Goal: Use online tool/utility: Utilize a website feature to perform a specific function

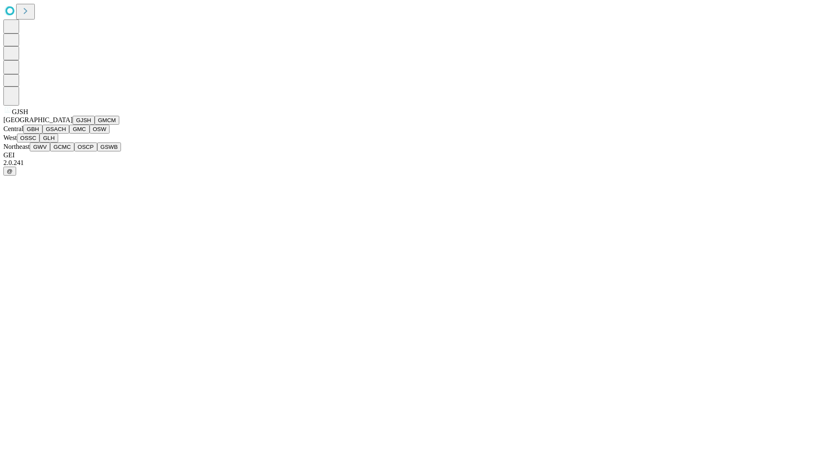
click at [73, 125] on button "GJSH" at bounding box center [84, 120] width 22 height 9
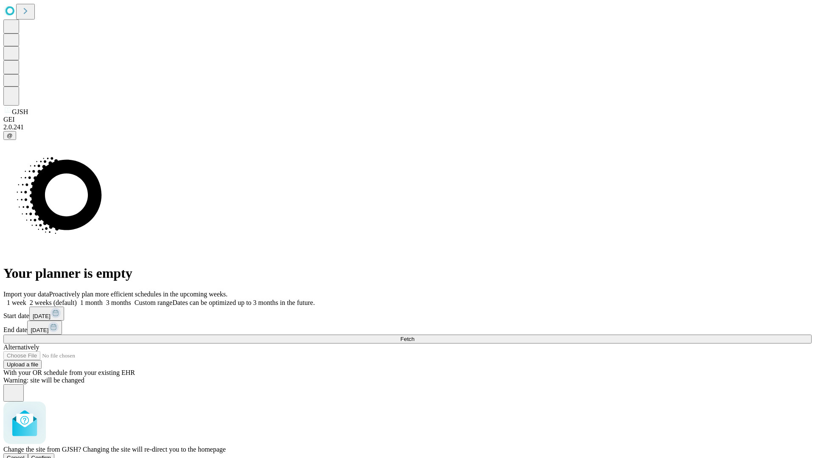
click at [51, 455] on span "Confirm" at bounding box center [41, 458] width 20 height 6
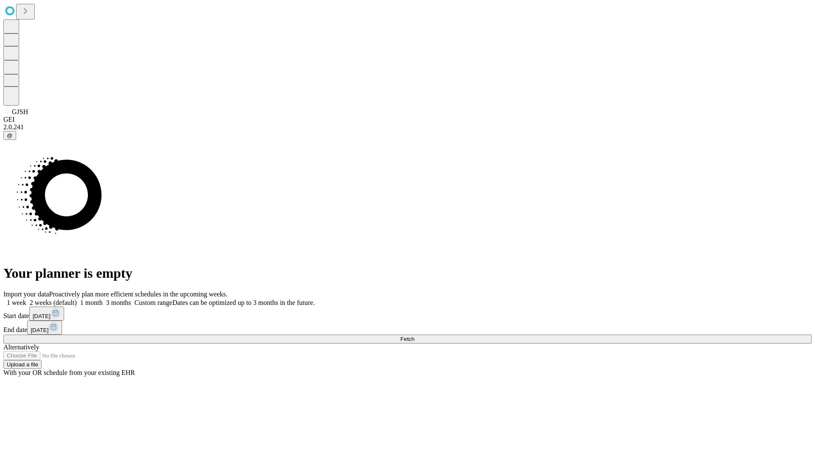
click at [103, 299] on label "1 month" at bounding box center [90, 302] width 26 height 7
click at [414, 336] on span "Fetch" at bounding box center [407, 339] width 14 height 6
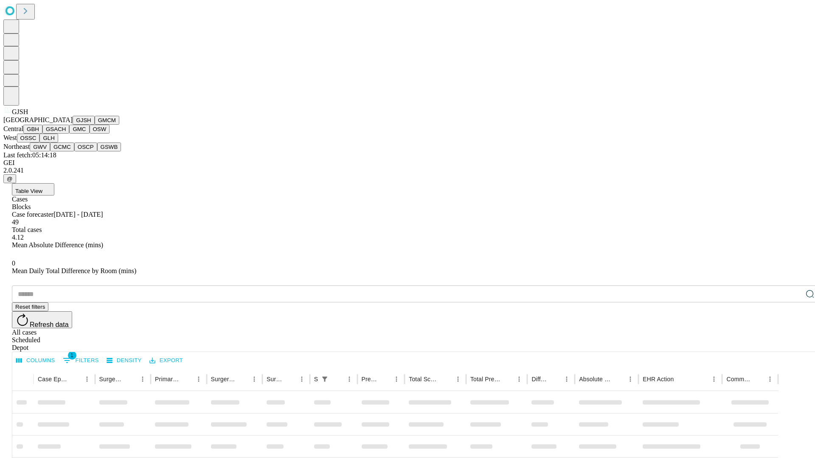
click at [95, 125] on button "GMCM" at bounding box center [107, 120] width 25 height 9
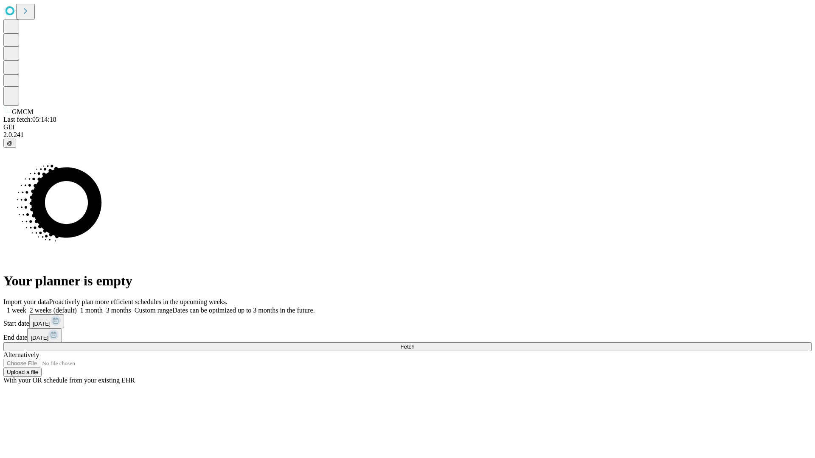
click at [103, 307] on label "1 month" at bounding box center [90, 310] width 26 height 7
click at [414, 344] on span "Fetch" at bounding box center [407, 347] width 14 height 6
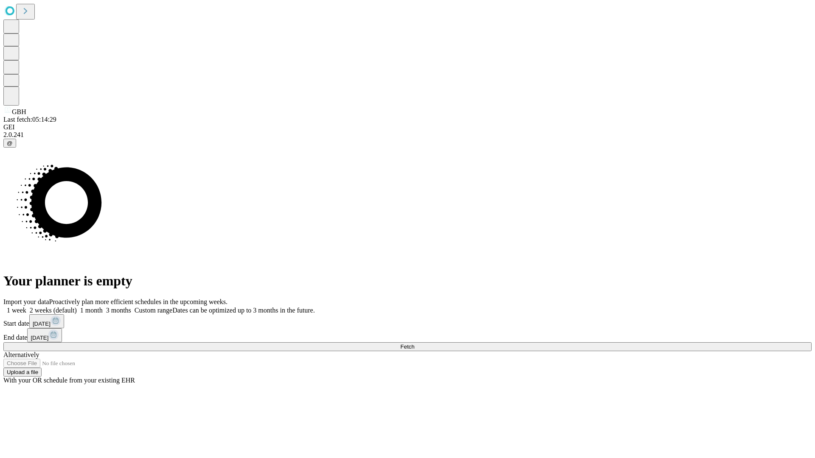
click at [414, 344] on span "Fetch" at bounding box center [407, 347] width 14 height 6
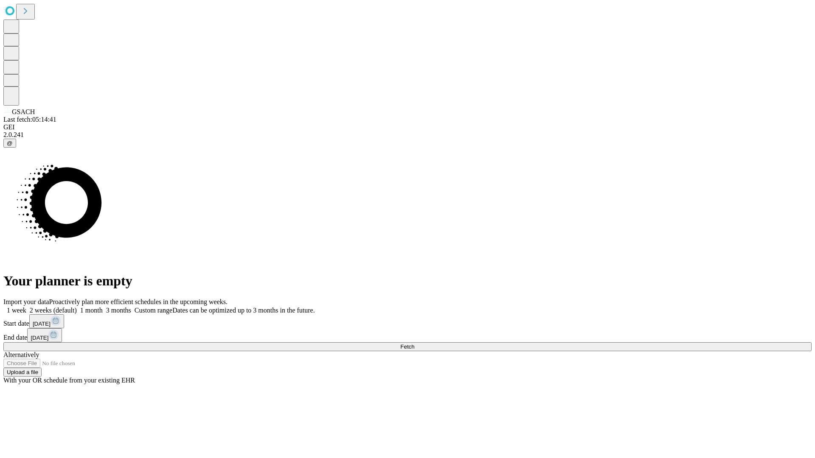
click at [103, 307] on label "1 month" at bounding box center [90, 310] width 26 height 7
click at [414, 344] on span "Fetch" at bounding box center [407, 347] width 14 height 6
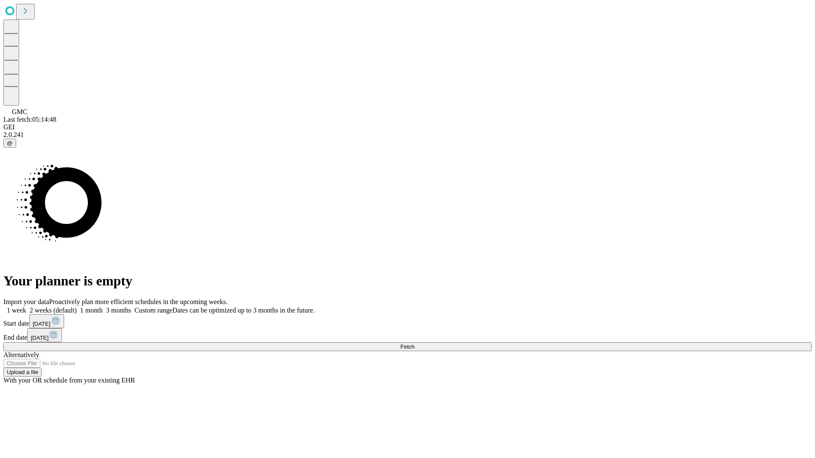
click at [103, 307] on label "1 month" at bounding box center [90, 310] width 26 height 7
click at [414, 344] on span "Fetch" at bounding box center [407, 347] width 14 height 6
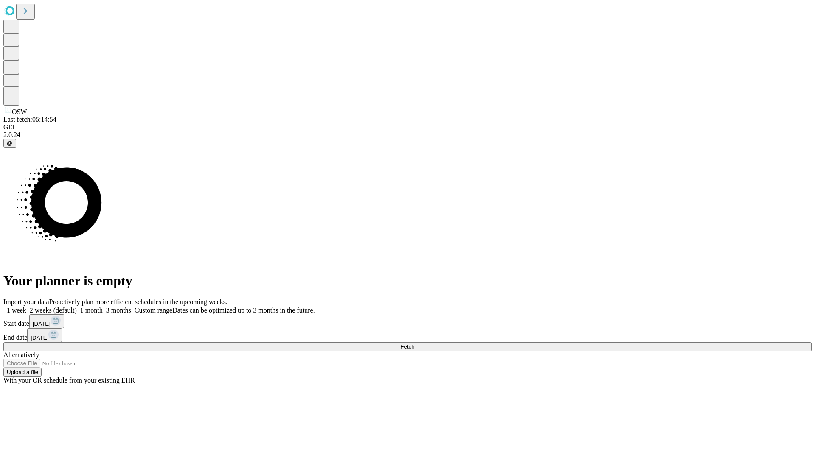
click at [103, 307] on label "1 month" at bounding box center [90, 310] width 26 height 7
click at [414, 344] on span "Fetch" at bounding box center [407, 347] width 14 height 6
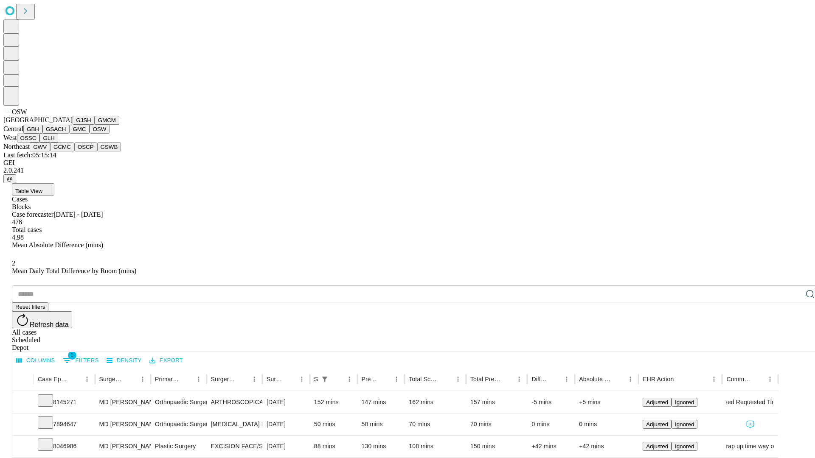
click at [40, 143] on button "OSSC" at bounding box center [28, 138] width 23 height 9
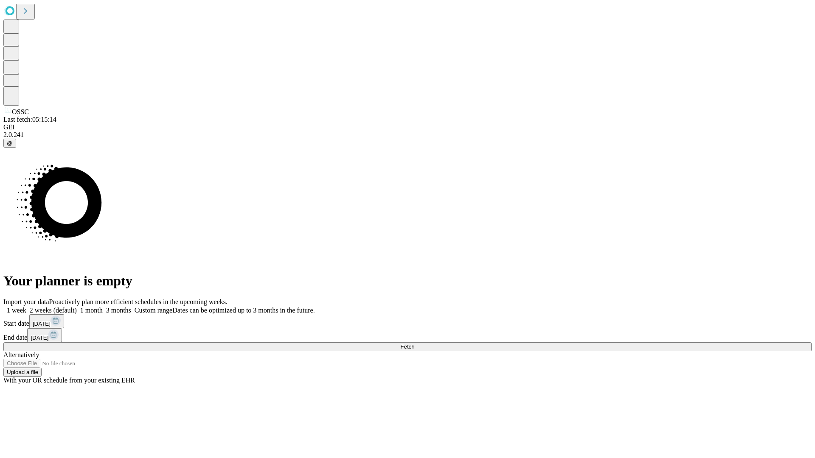
click at [103, 307] on label "1 month" at bounding box center [90, 310] width 26 height 7
click at [414, 344] on span "Fetch" at bounding box center [407, 347] width 14 height 6
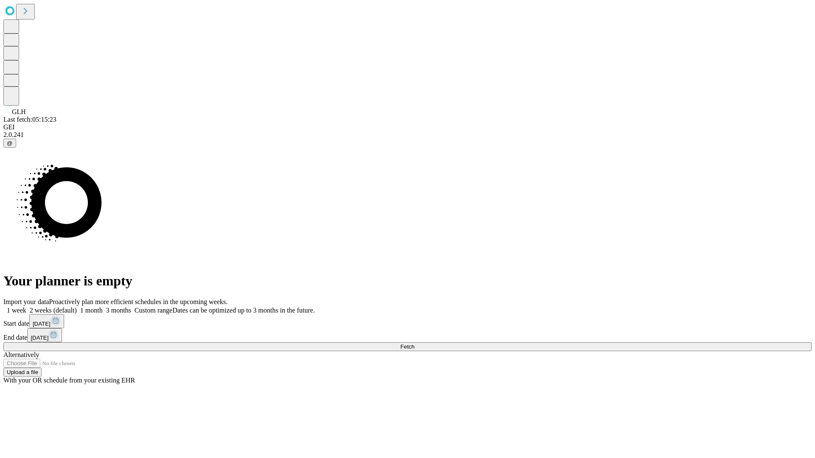
click at [414, 344] on span "Fetch" at bounding box center [407, 347] width 14 height 6
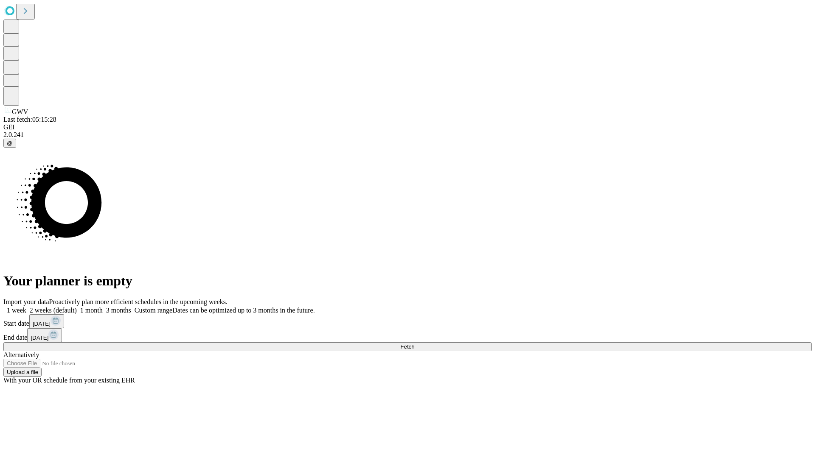
click at [103, 307] on label "1 month" at bounding box center [90, 310] width 26 height 7
click at [414, 344] on span "Fetch" at bounding box center [407, 347] width 14 height 6
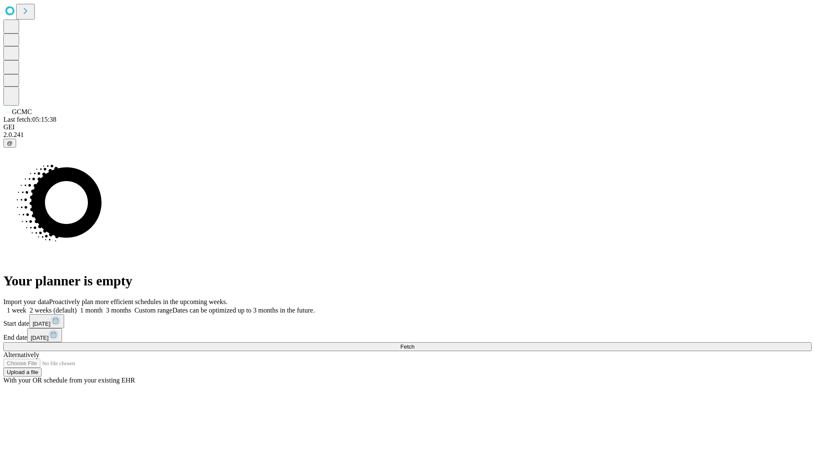
click at [103, 307] on label "1 month" at bounding box center [90, 310] width 26 height 7
click at [414, 344] on span "Fetch" at bounding box center [407, 347] width 14 height 6
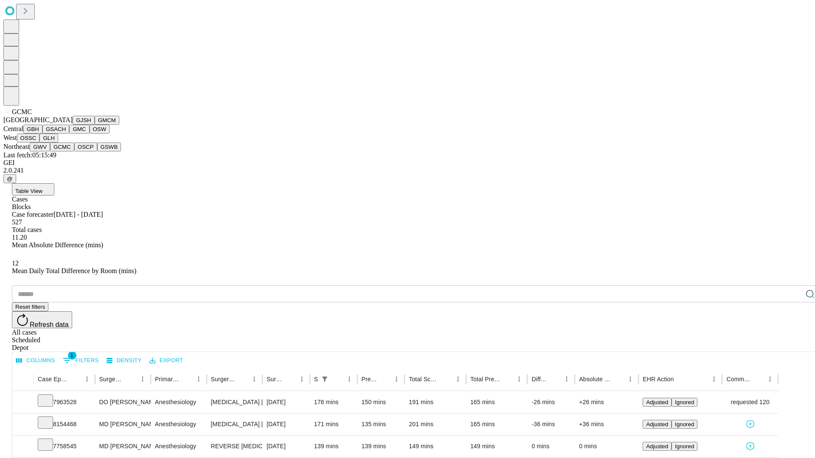
click at [74, 152] on button "OSCP" at bounding box center [85, 147] width 23 height 9
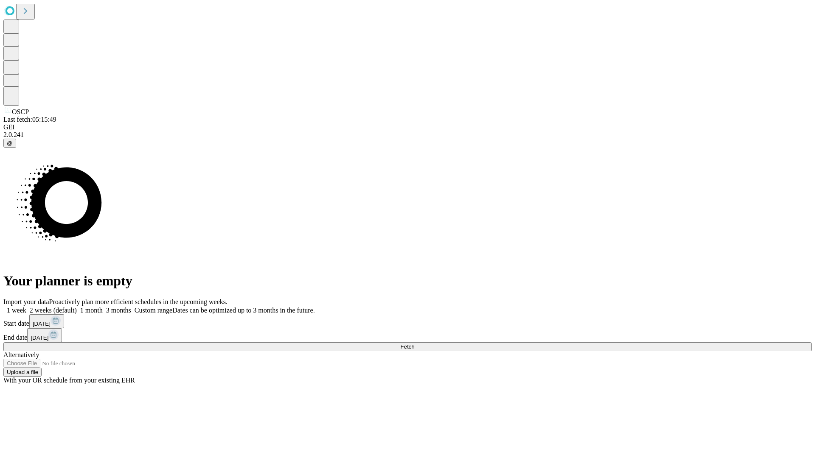
click at [103, 307] on label "1 month" at bounding box center [90, 310] width 26 height 7
click at [414, 344] on span "Fetch" at bounding box center [407, 347] width 14 height 6
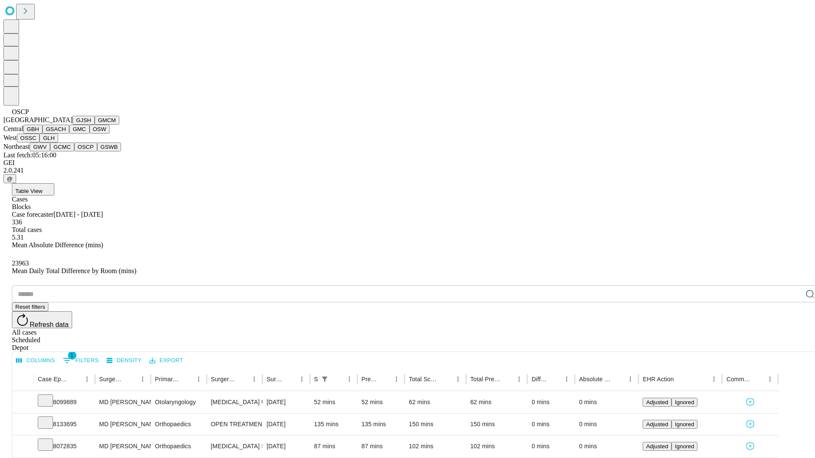
click at [97, 152] on button "GSWB" at bounding box center [109, 147] width 24 height 9
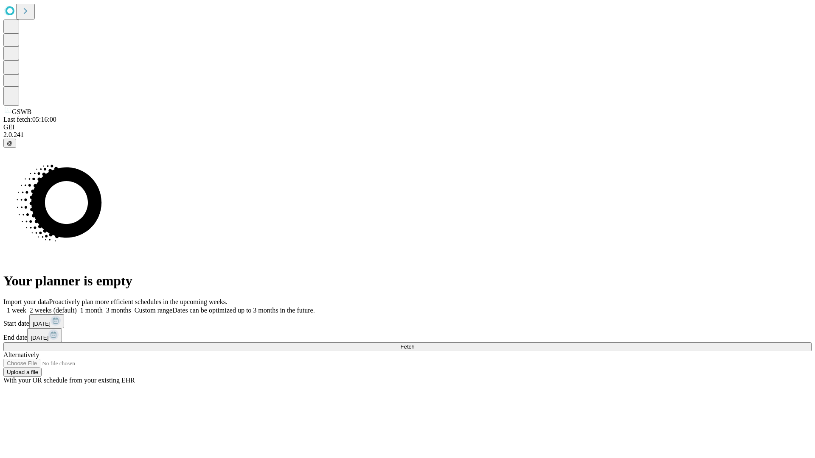
click at [103, 307] on label "1 month" at bounding box center [90, 310] width 26 height 7
click at [414, 344] on span "Fetch" at bounding box center [407, 347] width 14 height 6
